Goal: Task Accomplishment & Management: Complete application form

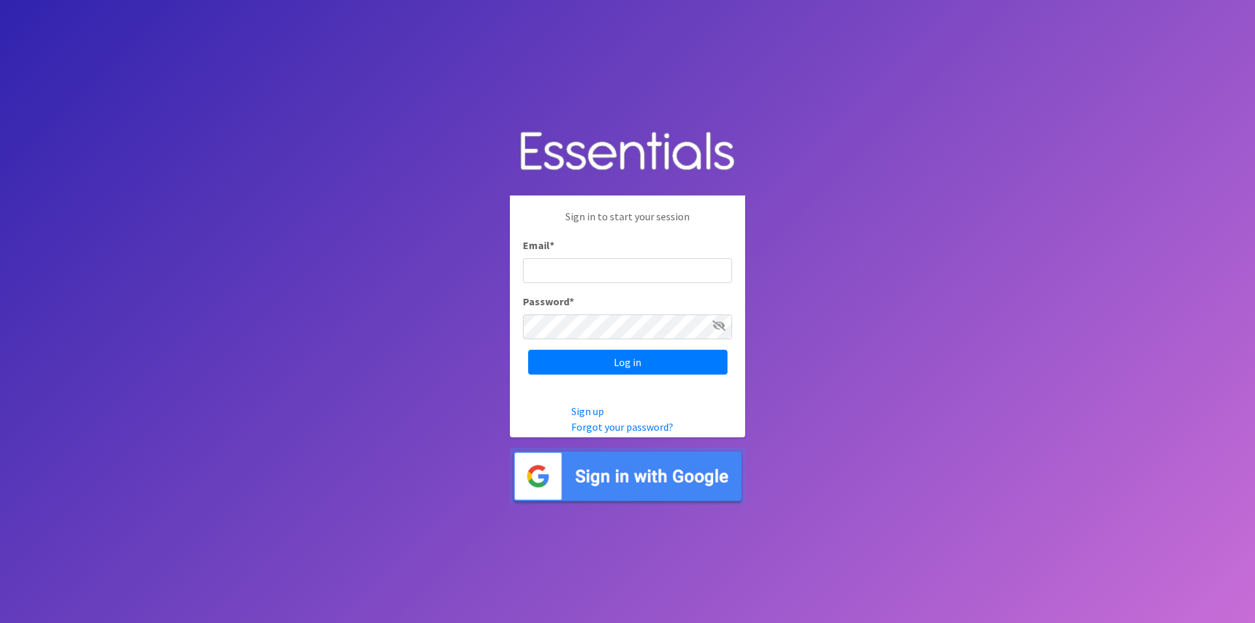
click at [590, 275] on input "Email *" at bounding box center [627, 270] width 209 height 25
click at [607, 279] on input "Email *" at bounding box center [627, 270] width 209 height 25
type input "[PERSON_NAME][EMAIL_ADDRESS][PERSON_NAME][DOMAIN_NAME]"
click at [528, 350] on input "Log in" at bounding box center [627, 362] width 199 height 25
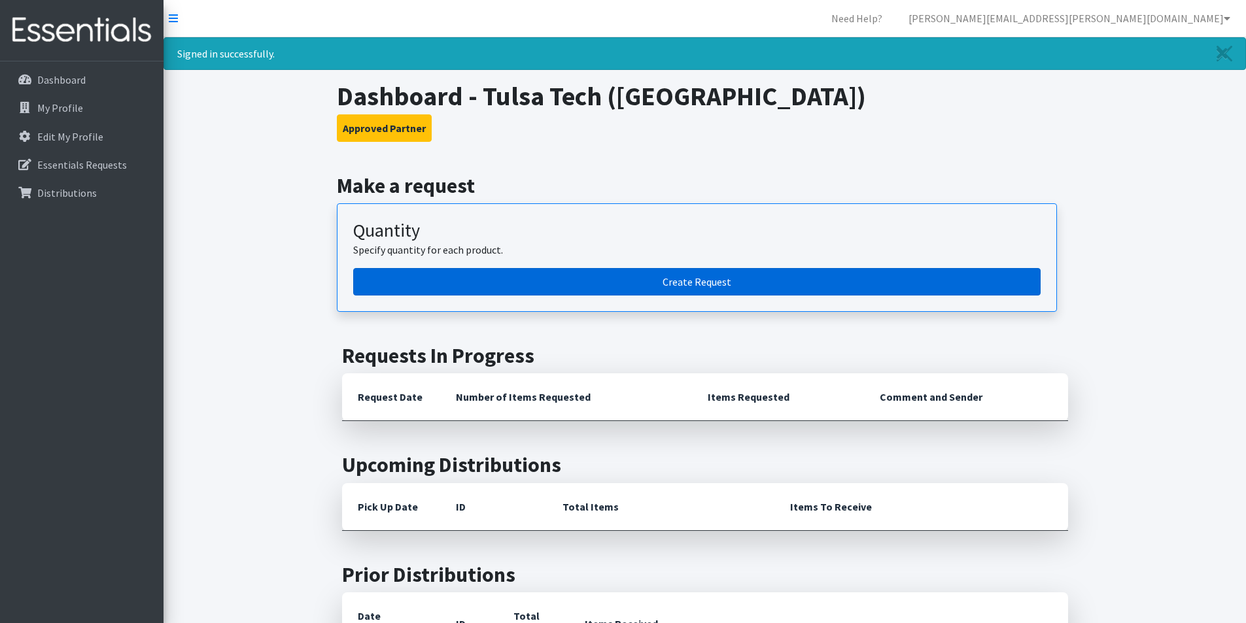
click at [551, 281] on link "Create Request" at bounding box center [696, 281] width 687 height 27
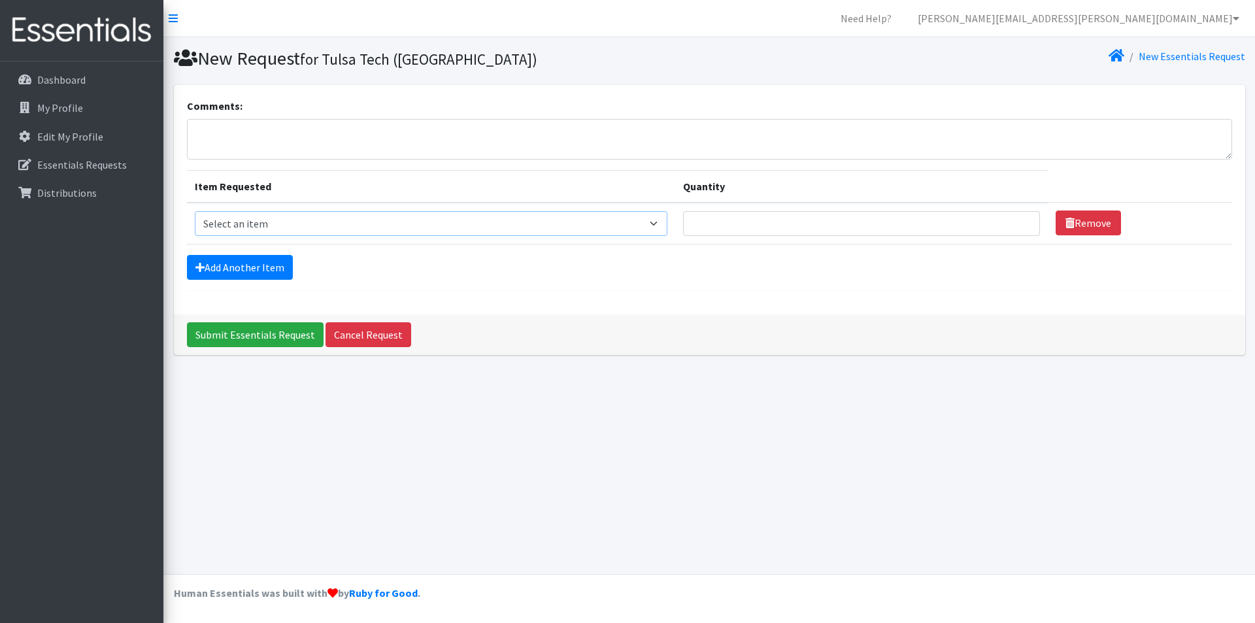
click at [510, 225] on select "Select an item Liners (Pack of 100) Makeup Bag (25) Pads 1 (Pack of 25) Pads 2 …" at bounding box center [431, 223] width 473 height 25
select select "13532"
click at [195, 211] on select "Select an item Liners (Pack of 100) Makeup Bag (25) Pads 1 (Pack of 25) Pads 2 …" at bounding box center [431, 223] width 473 height 25
click at [753, 231] on input "Quantity" at bounding box center [861, 223] width 357 height 25
click at [1018, 224] on input "1" at bounding box center [861, 223] width 357 height 25
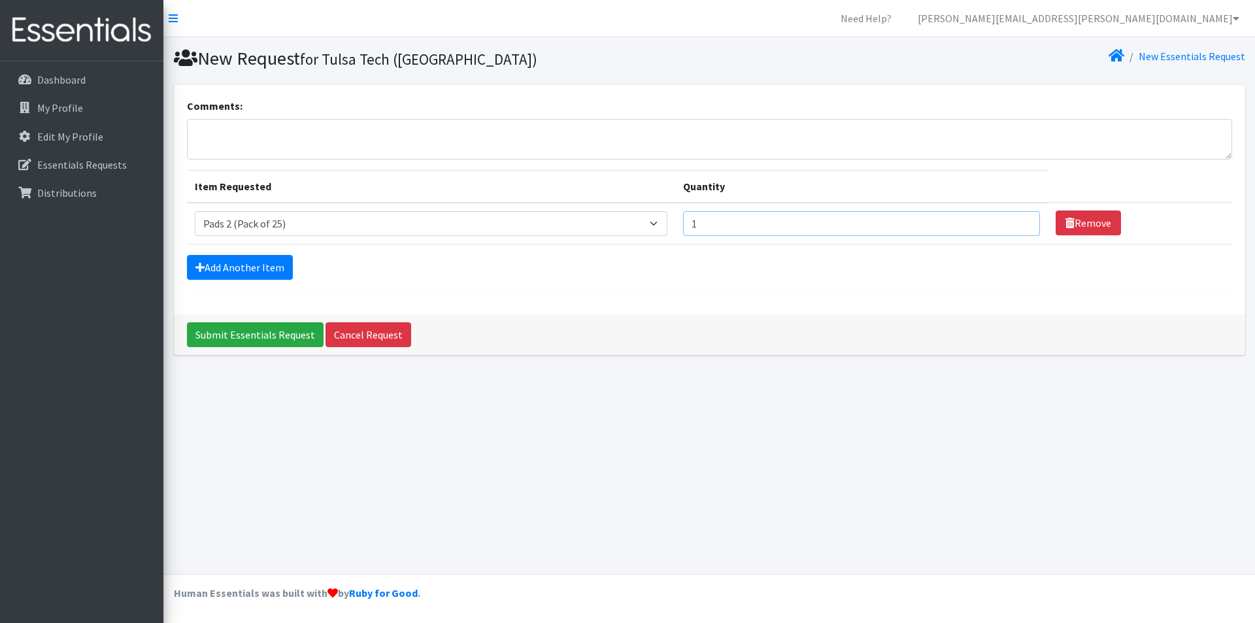
click at [1018, 224] on input "1" at bounding box center [861, 223] width 357 height 25
click at [1015, 227] on input "1" at bounding box center [861, 223] width 357 height 25
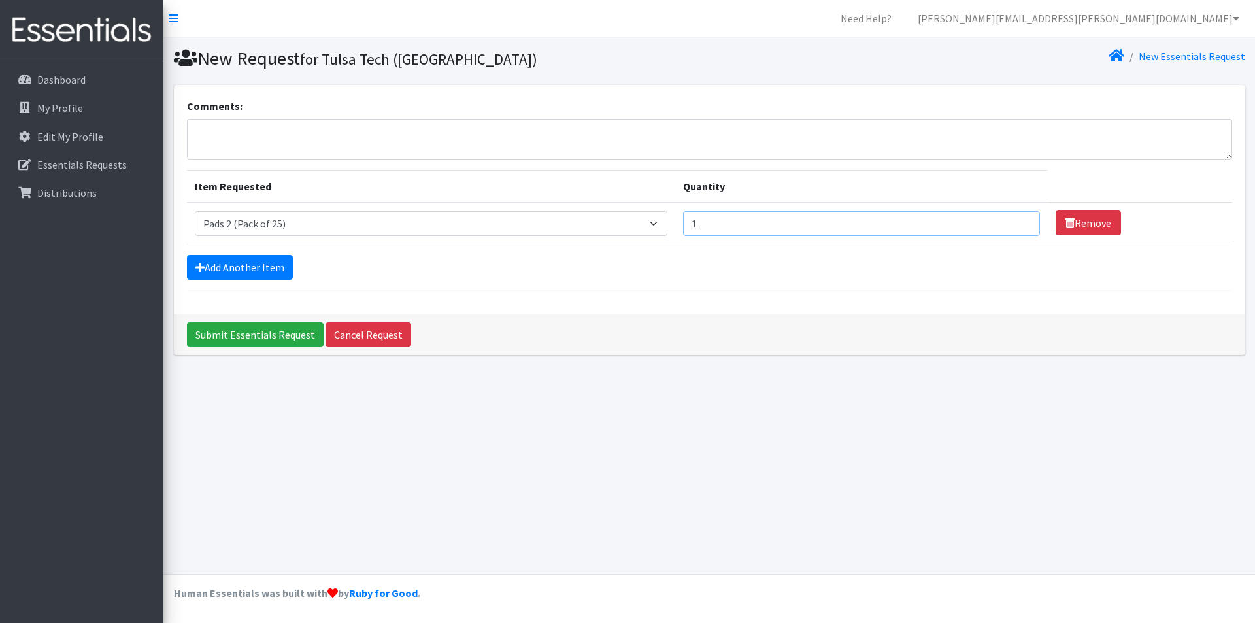
click at [1015, 227] on input "1" at bounding box center [861, 223] width 357 height 25
type input "8"
click at [273, 262] on link "Add Another Item" at bounding box center [240, 267] width 106 height 25
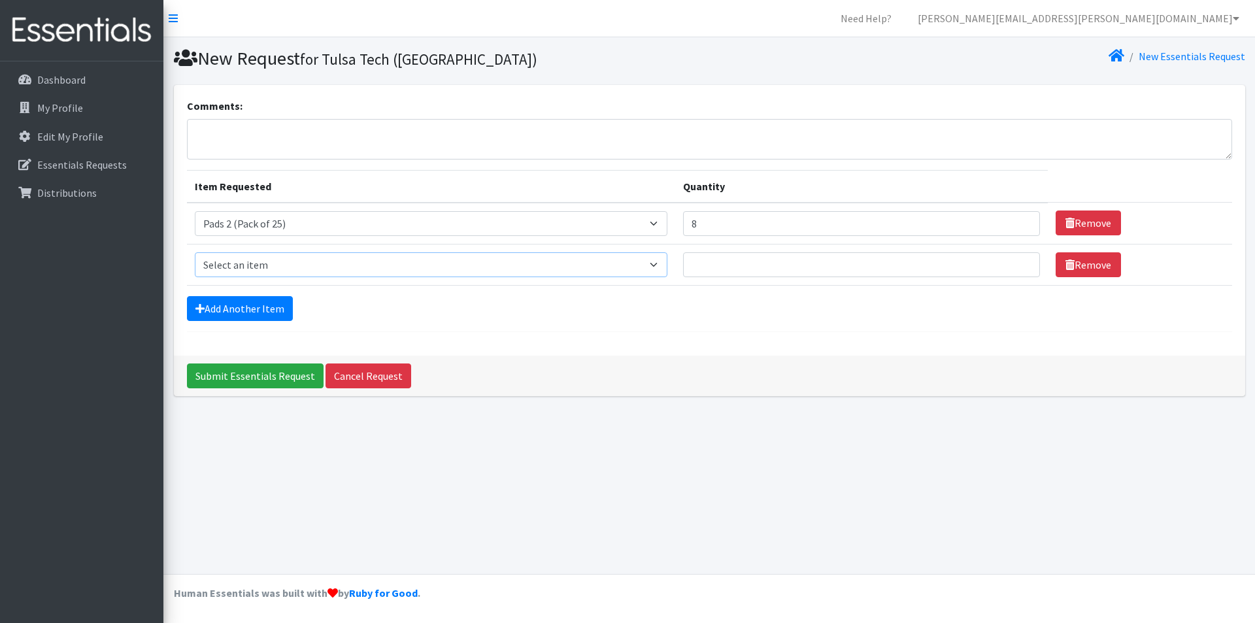
click at [273, 262] on select "Select an item Liners (Pack of 100) Makeup Bag (25) Pads 1 (Pack of 25) Pads 2 …" at bounding box center [431, 264] width 473 height 25
select select "13533"
click at [195, 252] on select "Select an item Liners (Pack of 100) Makeup Bag (25) Pads 1 (Pack of 25) Pads 2 …" at bounding box center [431, 264] width 473 height 25
click at [700, 266] on input "Quantity" at bounding box center [861, 264] width 357 height 25
type input "8"
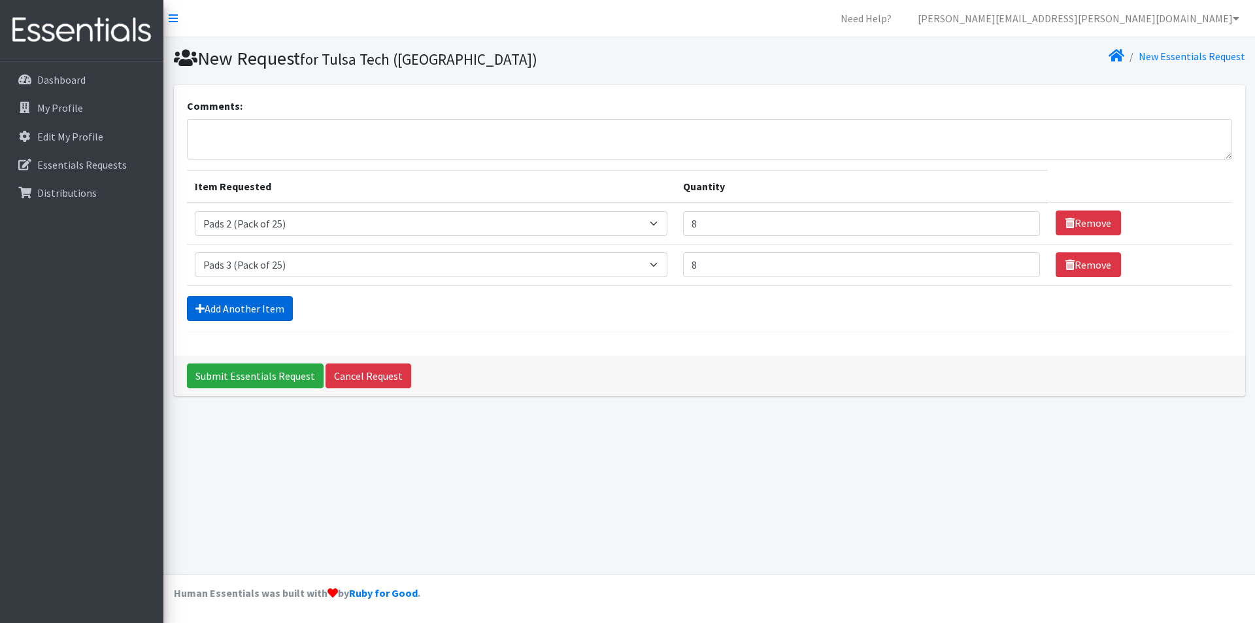
click at [275, 307] on link "Add Another Item" at bounding box center [240, 308] width 106 height 25
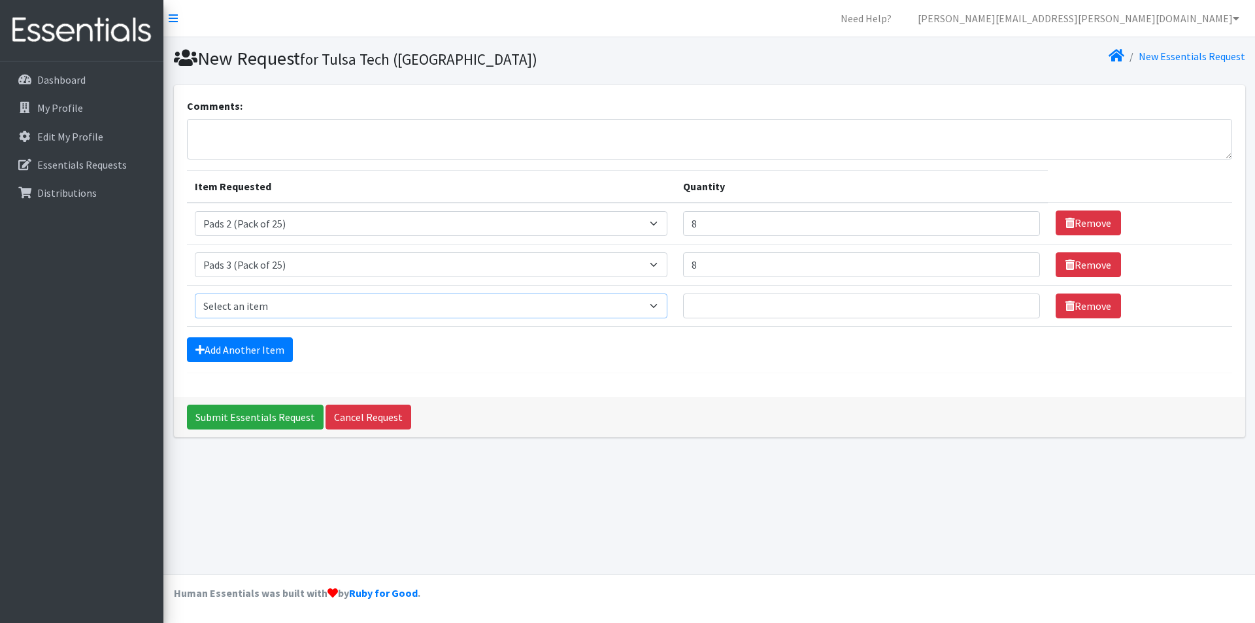
click at [275, 307] on select "Select an item Liners (Pack of 100) Makeup Bag (25) Pads 1 (Pack of 25) Pads 2 …" at bounding box center [431, 306] width 473 height 25
select select "13534"
click at [195, 294] on select "Select an item Liners (Pack of 100) Makeup Bag (25) Pads 1 (Pack of 25) Pads 2 …" at bounding box center [431, 306] width 473 height 25
click at [731, 303] on input "Quantity" at bounding box center [861, 306] width 357 height 25
type input "8"
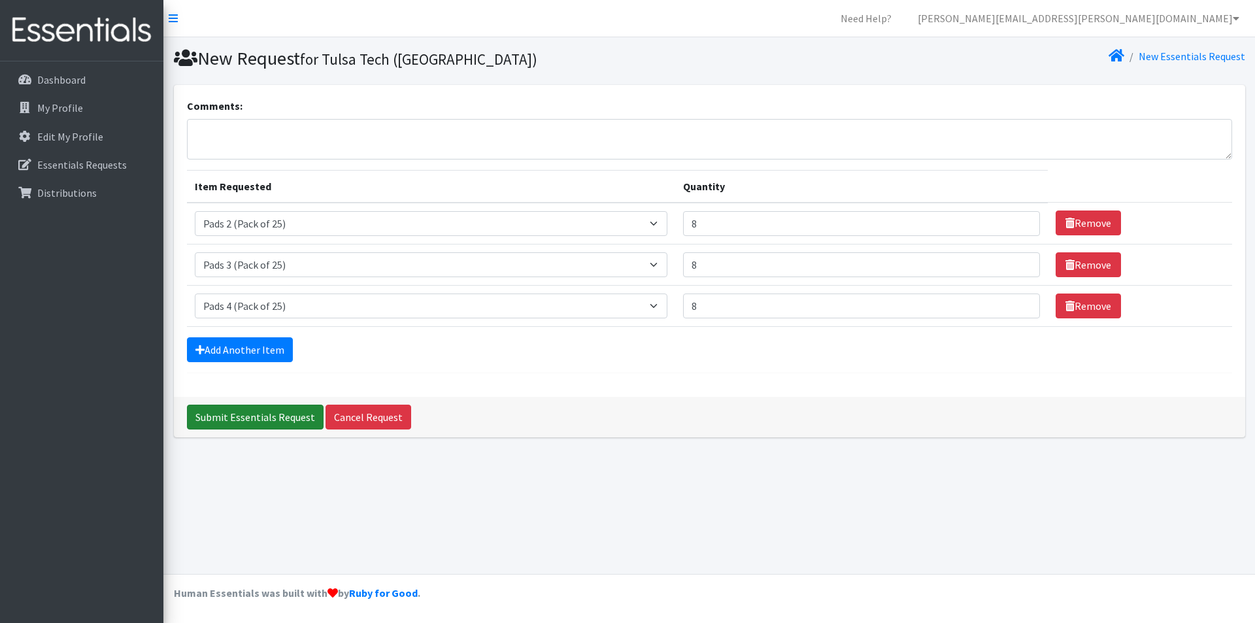
click at [229, 421] on input "Submit Essentials Request" at bounding box center [255, 417] width 137 height 25
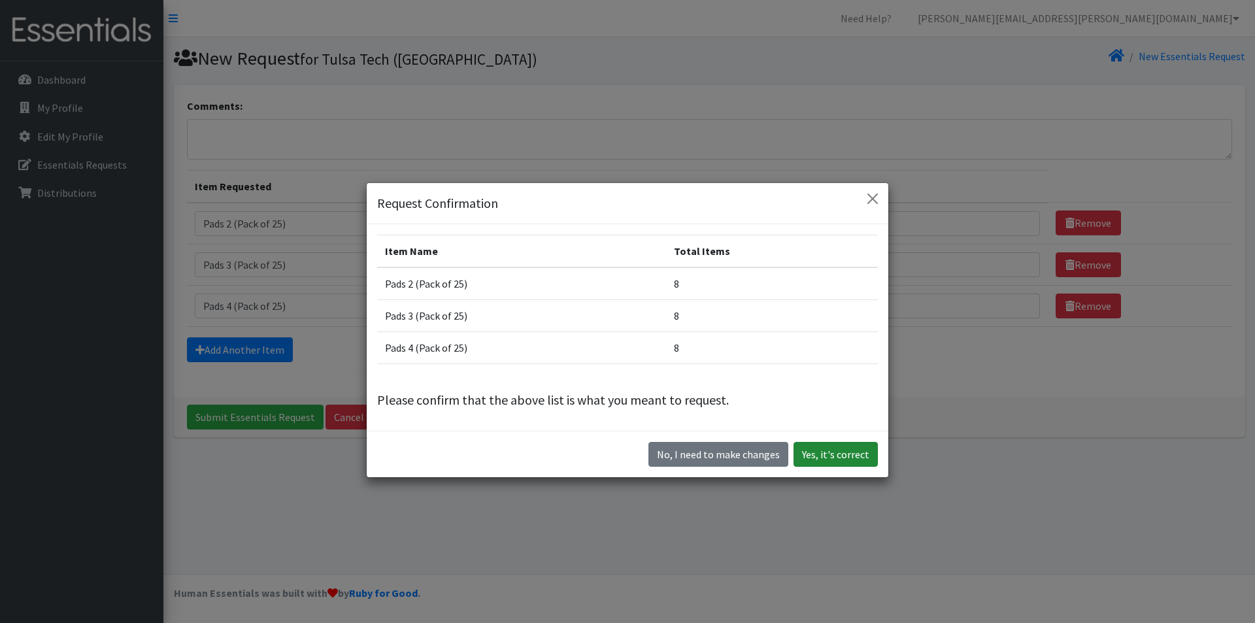
click at [823, 451] on button "Yes, it's correct" at bounding box center [836, 454] width 84 height 25
